Goal: Check status: Check status

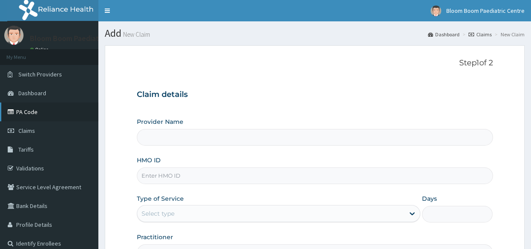
click at [16, 114] on icon at bounding box center [12, 112] width 9 height 6
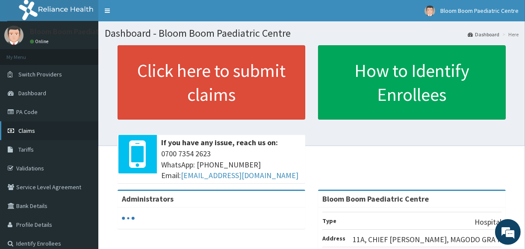
click at [21, 132] on span "Claims" at bounding box center [26, 131] width 17 height 8
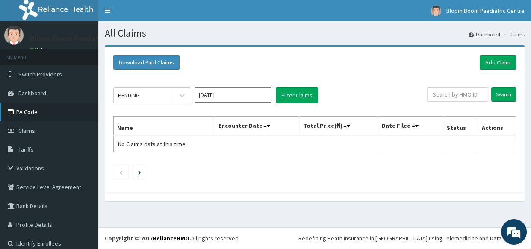
click at [8, 111] on icon at bounding box center [12, 112] width 9 height 6
click at [179, 95] on icon at bounding box center [182, 95] width 9 height 9
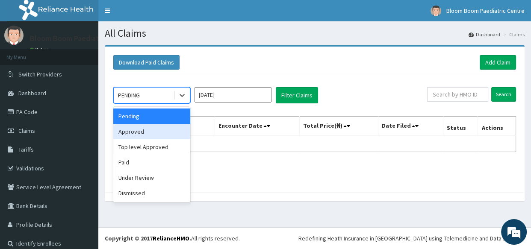
click at [164, 136] on div "Approved" at bounding box center [151, 131] width 77 height 15
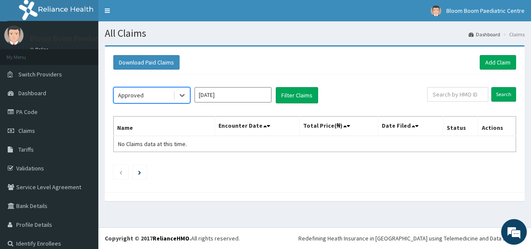
click at [243, 101] on input "[DATE]" at bounding box center [233, 94] width 77 height 15
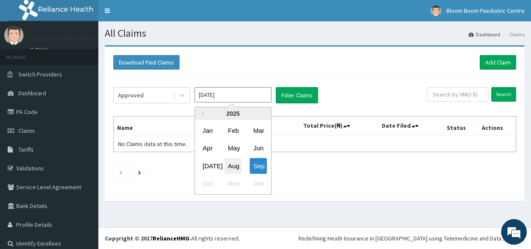
click at [232, 169] on div "Aug" at bounding box center [233, 166] width 17 height 16
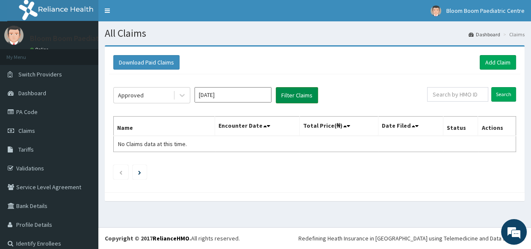
click at [299, 94] on button "Filter Claims" at bounding box center [297, 95] width 42 height 16
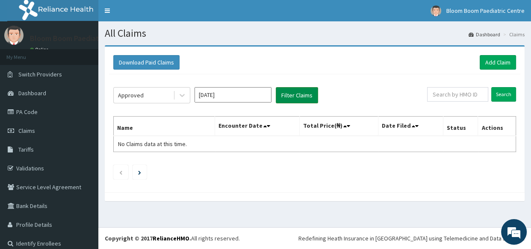
click at [299, 94] on button "Filter Claims" at bounding box center [297, 95] width 42 height 16
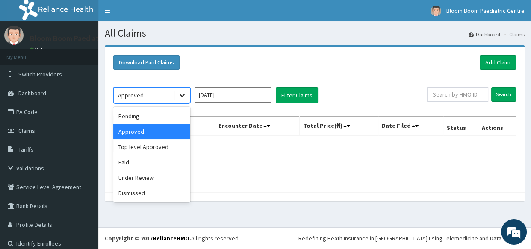
click at [180, 91] on icon at bounding box center [182, 95] width 9 height 9
click at [164, 158] on div "Paid" at bounding box center [151, 162] width 77 height 15
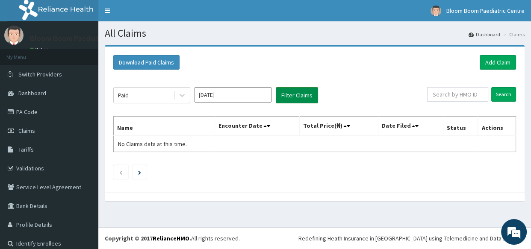
click at [311, 90] on button "Filter Claims" at bounding box center [297, 95] width 42 height 16
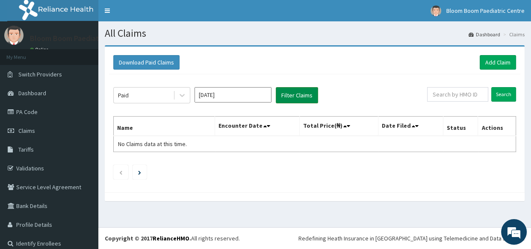
click at [311, 90] on button "Filter Claims" at bounding box center [297, 95] width 42 height 16
click at [298, 93] on button "Filter Claims" at bounding box center [297, 95] width 42 height 16
click at [182, 95] on icon at bounding box center [182, 96] width 5 height 3
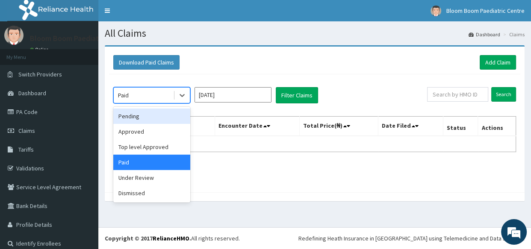
click at [171, 107] on div "Pending Approved Top level Approved Paid Under Review Dismissed" at bounding box center [151, 155] width 77 height 96
click at [167, 111] on div "Pending" at bounding box center [151, 116] width 77 height 15
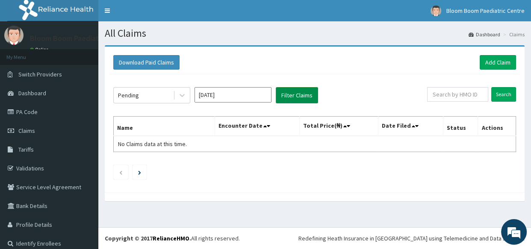
click at [295, 93] on button "Filter Claims" at bounding box center [297, 95] width 42 height 16
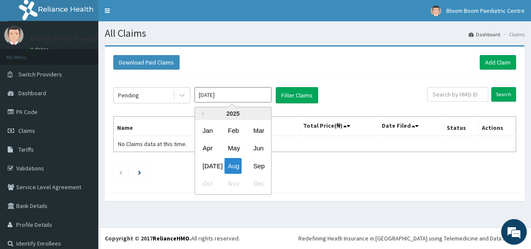
click at [234, 91] on input "Aug 2025" at bounding box center [233, 94] width 77 height 15
click at [208, 162] on div "Jul" at bounding box center [207, 166] width 17 height 16
type input "Jul 2025"
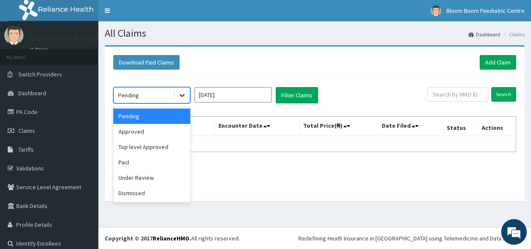
click at [182, 97] on icon at bounding box center [182, 96] width 5 height 3
click at [127, 165] on div "Paid" at bounding box center [151, 162] width 77 height 15
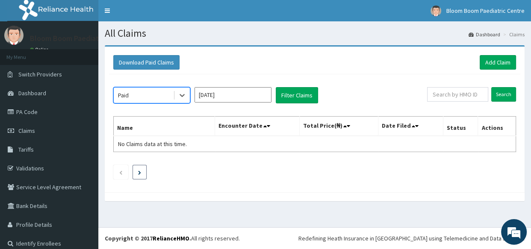
click at [133, 177] on li at bounding box center [140, 172] width 14 height 15
click at [137, 171] on li at bounding box center [140, 172] width 14 height 15
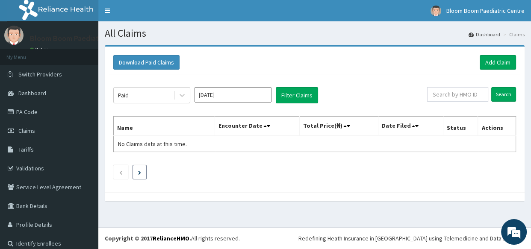
click at [137, 171] on li at bounding box center [140, 172] width 14 height 15
click at [189, 92] on div at bounding box center [182, 95] width 15 height 15
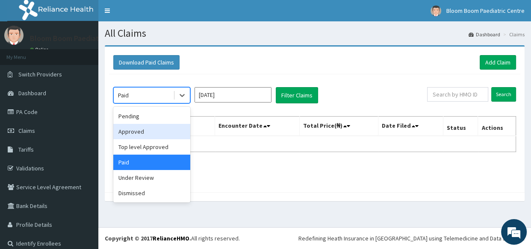
click at [122, 133] on div "Approved" at bounding box center [151, 131] width 77 height 15
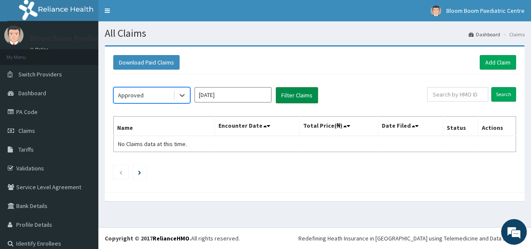
click at [296, 90] on button "Filter Claims" at bounding box center [297, 95] width 42 height 16
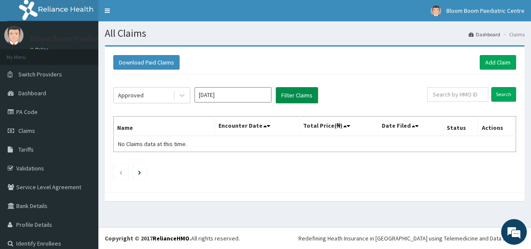
click at [296, 90] on button "Filter Claims" at bounding box center [297, 95] width 42 height 16
click at [469, 97] on input "text" at bounding box center [457, 94] width 61 height 15
type input "UPC/10003/C"
click at [491, 94] on input "Search" at bounding box center [503, 94] width 25 height 15
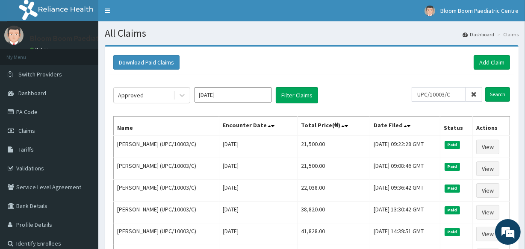
click at [210, 98] on input "Jul 2025" at bounding box center [233, 94] width 77 height 15
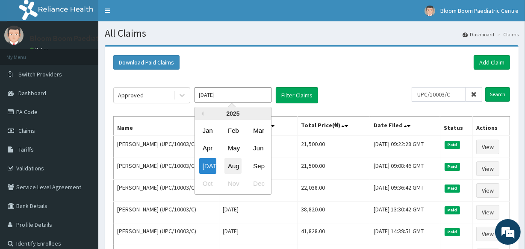
click at [232, 166] on div "Aug" at bounding box center [233, 166] width 17 height 16
type input "Aug 2025"
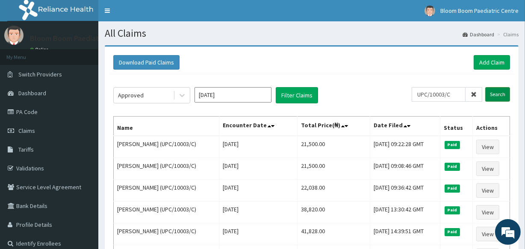
click at [494, 92] on input "Search" at bounding box center [497, 94] width 25 height 15
click at [284, 96] on button "Filter Claims" at bounding box center [297, 95] width 42 height 16
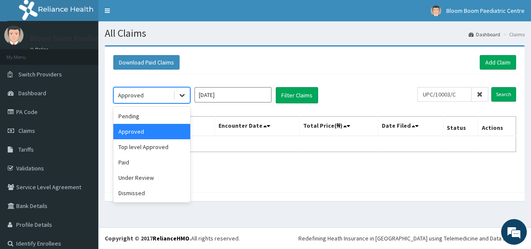
click at [175, 94] on div at bounding box center [182, 95] width 15 height 15
click at [150, 168] on div "Paid" at bounding box center [151, 162] width 77 height 15
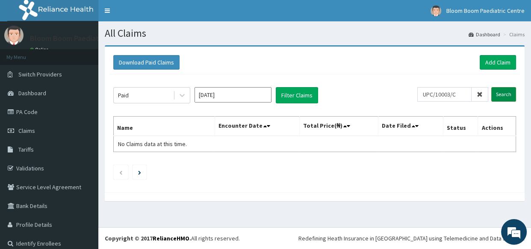
click at [492, 97] on input "Search" at bounding box center [503, 94] width 25 height 15
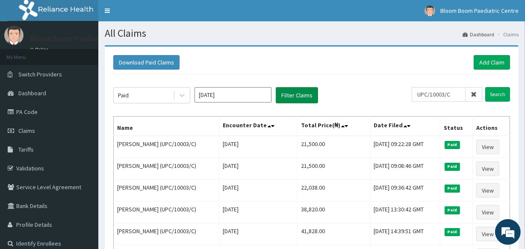
click at [286, 96] on button "Filter Claims" at bounding box center [297, 95] width 42 height 16
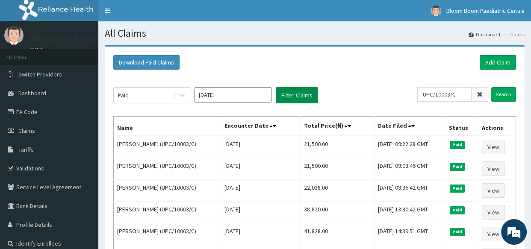
click at [286, 96] on button "Filter Claims" at bounding box center [297, 95] width 42 height 16
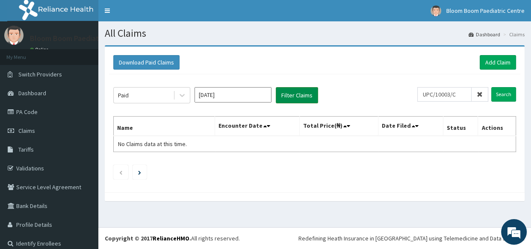
click at [286, 96] on button "Filter Claims" at bounding box center [297, 95] width 42 height 16
click at [491, 93] on input "Search" at bounding box center [503, 94] width 25 height 15
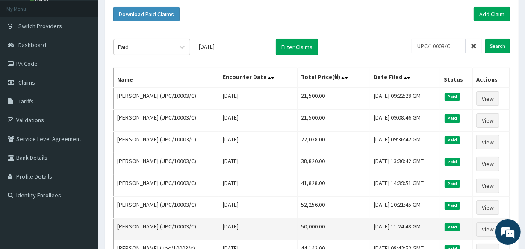
click at [301, 186] on td "41,828.00" at bounding box center [334, 186] width 73 height 22
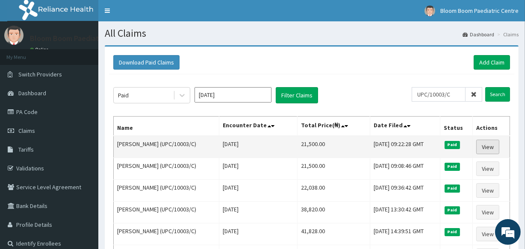
click at [488, 143] on link "View" at bounding box center [487, 147] width 23 height 15
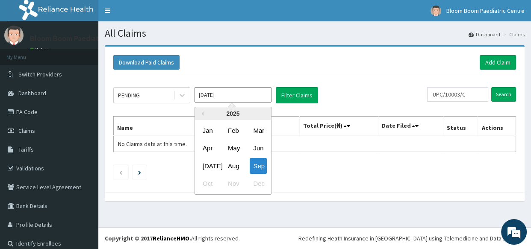
click at [250, 92] on input "[DATE]" at bounding box center [233, 94] width 77 height 15
click at [228, 166] on div "Aug" at bounding box center [233, 166] width 17 height 16
type input "[DATE]"
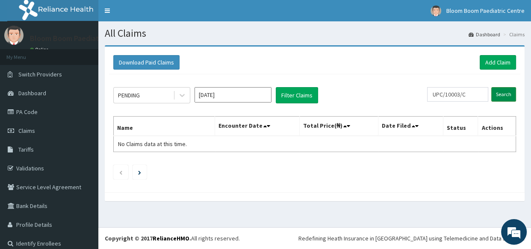
click at [495, 94] on input "Search" at bounding box center [503, 94] width 25 height 15
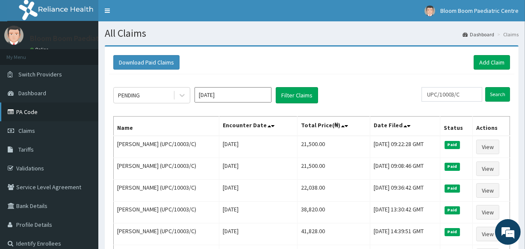
click at [25, 112] on link "PA Code" at bounding box center [49, 112] width 98 height 19
